Goal: Task Accomplishment & Management: Check status

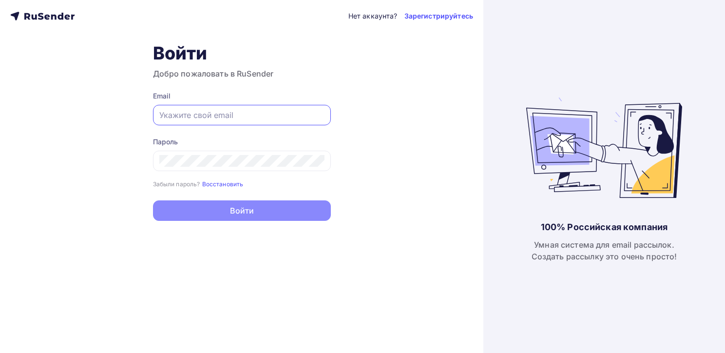
click at [234, 117] on input "text" at bounding box center [241, 115] width 165 height 12
type input "[EMAIL_ADDRESS][DOMAIN_NAME]"
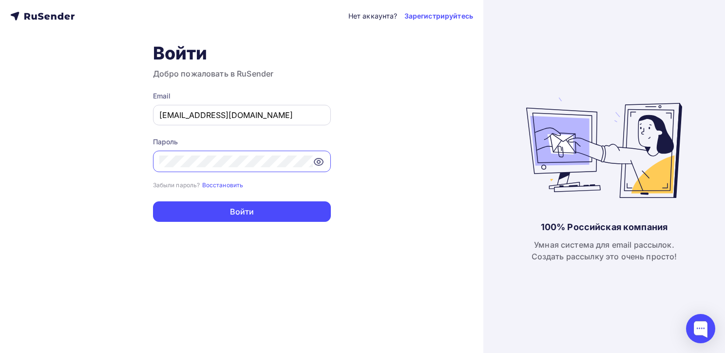
click at [153, 201] on button "Войти" at bounding box center [242, 211] width 178 height 20
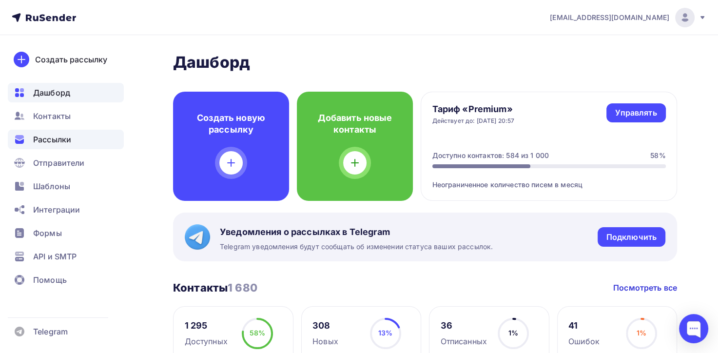
click at [55, 141] on span "Рассылки" at bounding box center [52, 140] width 38 height 12
click at [71, 136] on span "Рассылки" at bounding box center [52, 140] width 38 height 12
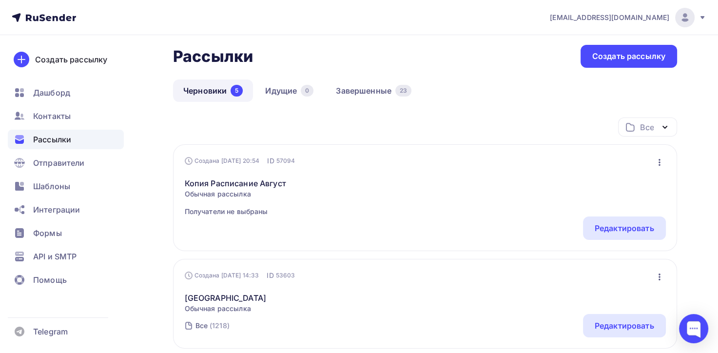
scroll to position [58, 0]
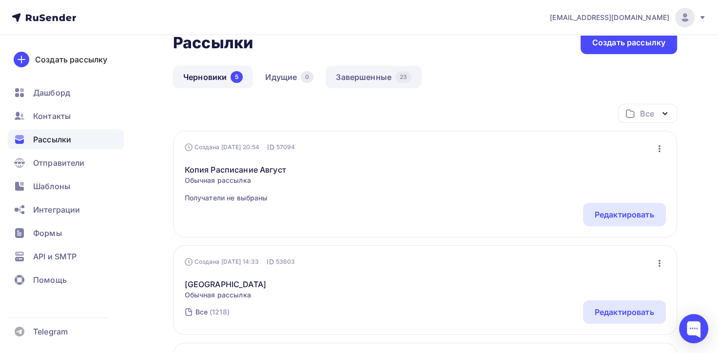
click at [375, 70] on link "Завершенные 23" at bounding box center [373, 77] width 96 height 22
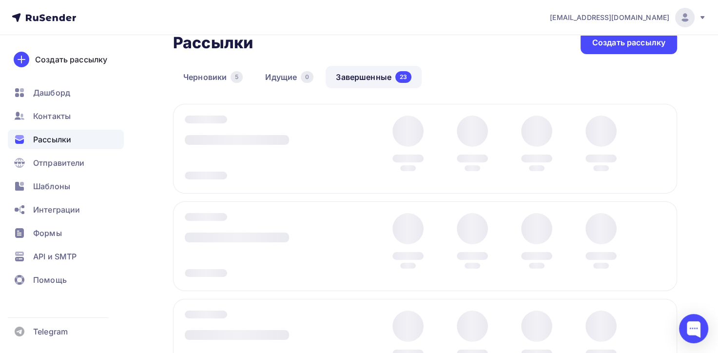
scroll to position [50, 0]
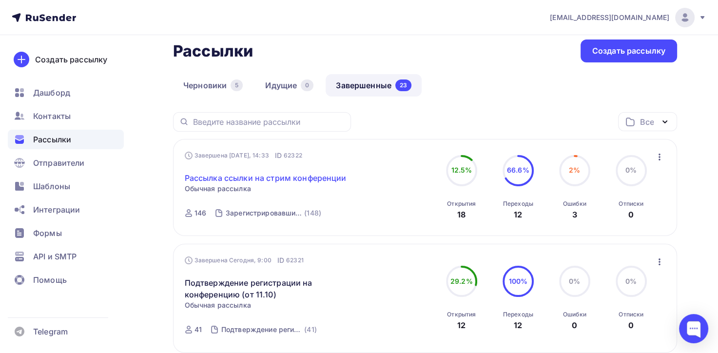
click at [281, 178] on link "Рассылка ссылки на стрим конференции" at bounding box center [266, 178] width 162 height 12
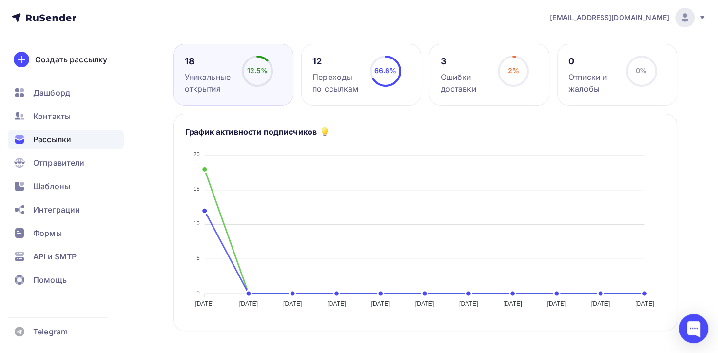
scroll to position [135, 0]
